Goal: Navigation & Orientation: Go to known website

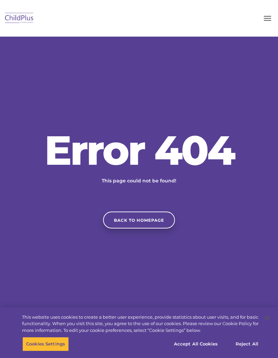
click at [149, 229] on link "Back to homepage" at bounding box center [139, 220] width 72 height 17
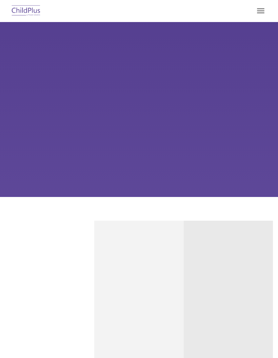
type input ""
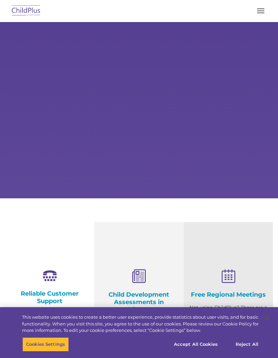
select select "MEDIUM"
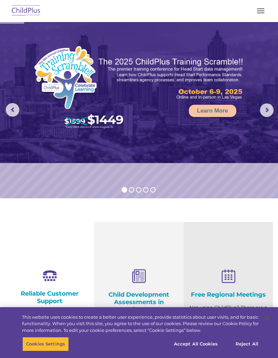
click at [258, 13] on span "button" at bounding box center [260, 13] width 7 height 1
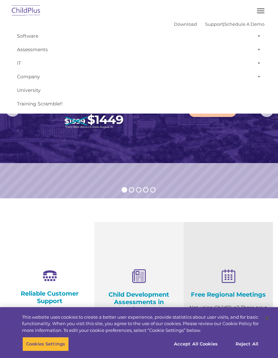
click at [216, 169] on rs-slide "Learn More" at bounding box center [139, 110] width 278 height 177
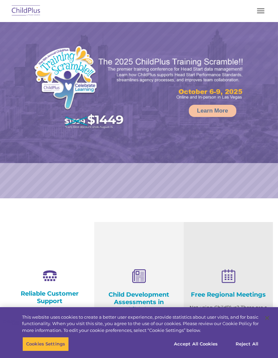
select select "MEDIUM"
